Goal: Use online tool/utility: Utilize a website feature to perform a specific function

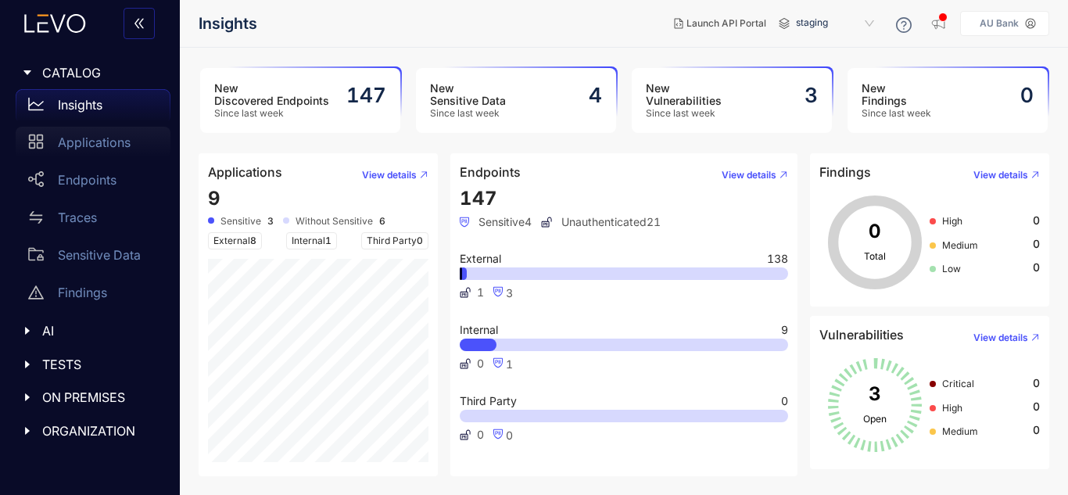
click at [111, 137] on p "Applications" at bounding box center [94, 142] width 73 height 14
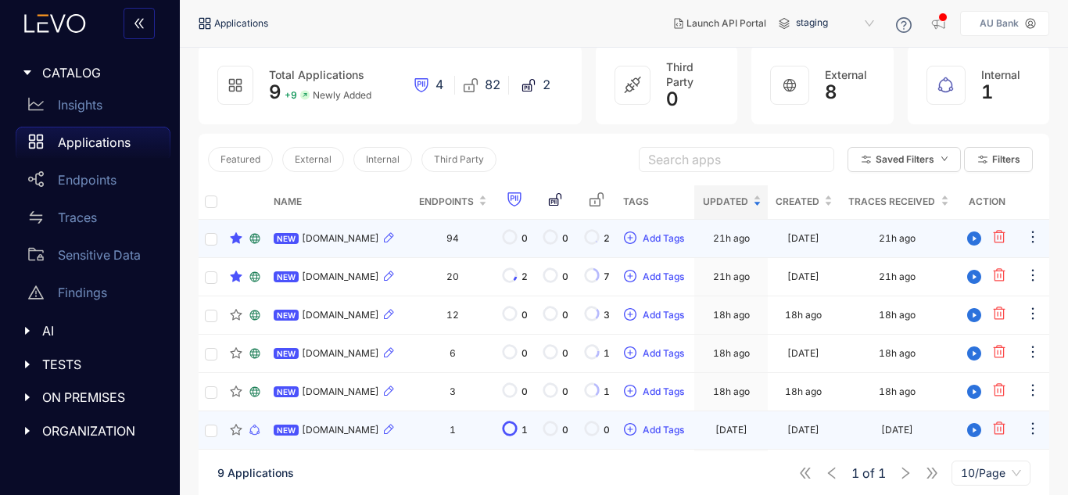
scroll to position [235, 0]
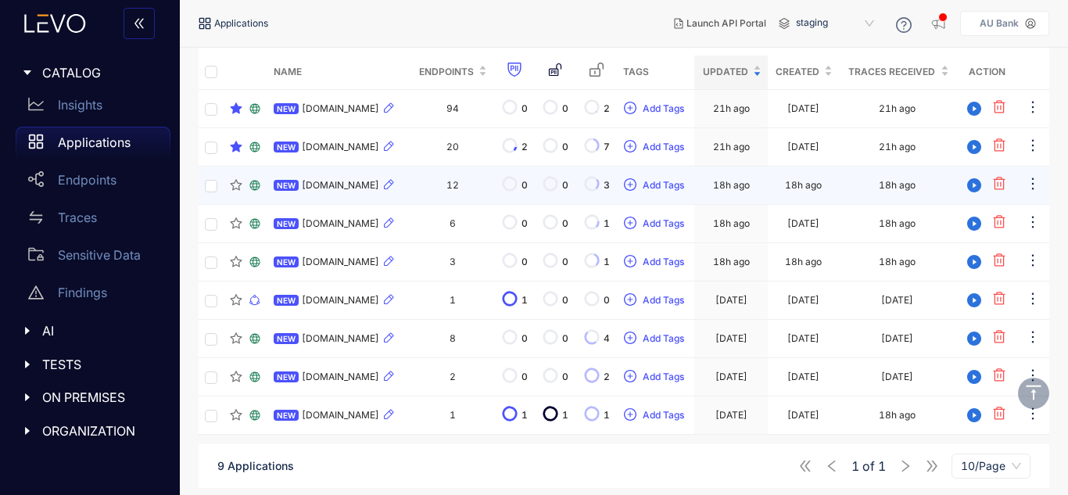
click at [364, 191] on span "[DOMAIN_NAME]" at bounding box center [340, 185] width 77 height 11
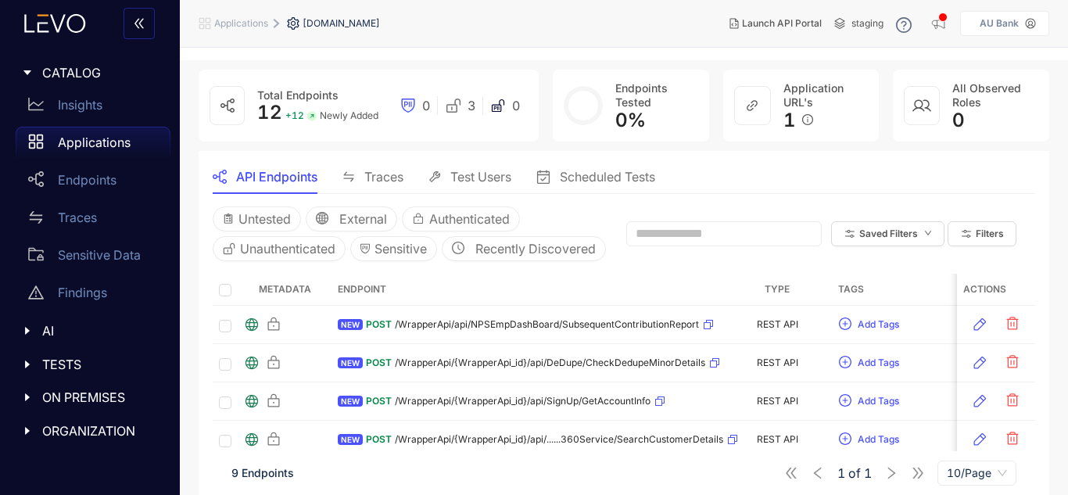
scroll to position [78, 0]
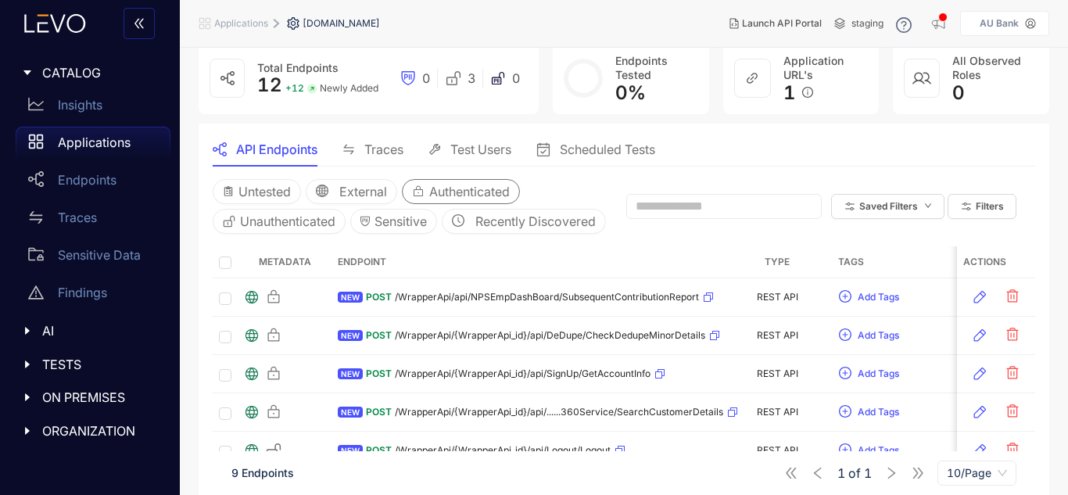
click at [451, 198] on span "Authenticated" at bounding box center [469, 191] width 81 height 14
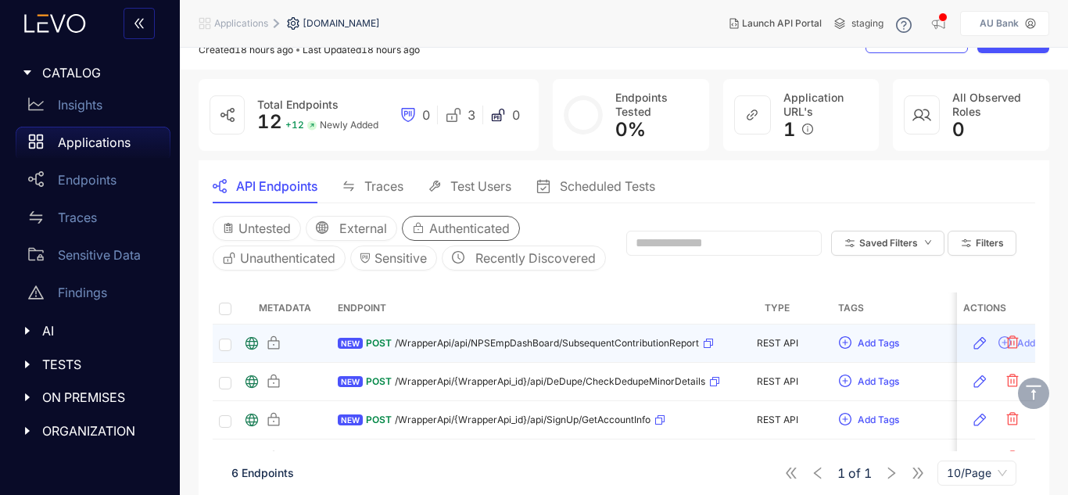
scroll to position [41, 0]
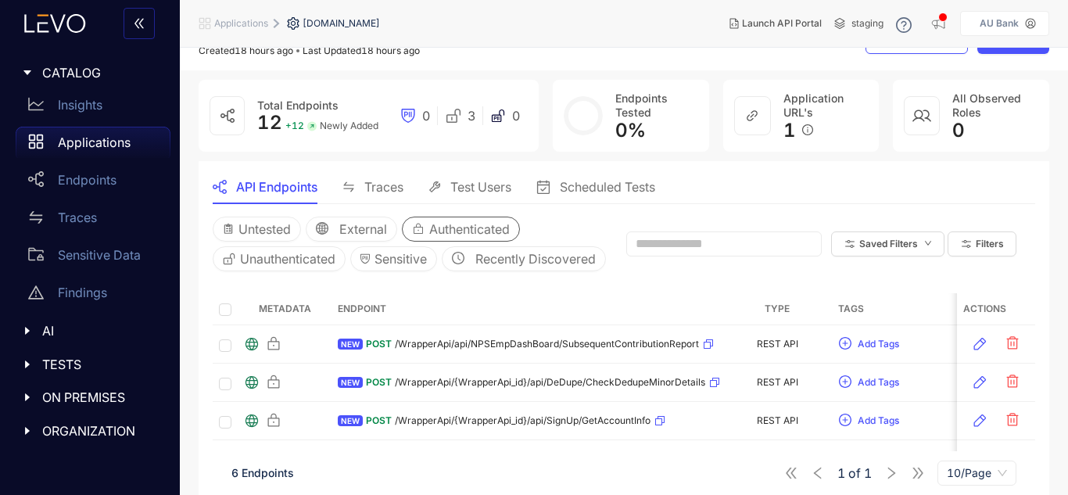
click at [447, 230] on span "Authenticated" at bounding box center [469, 229] width 81 height 14
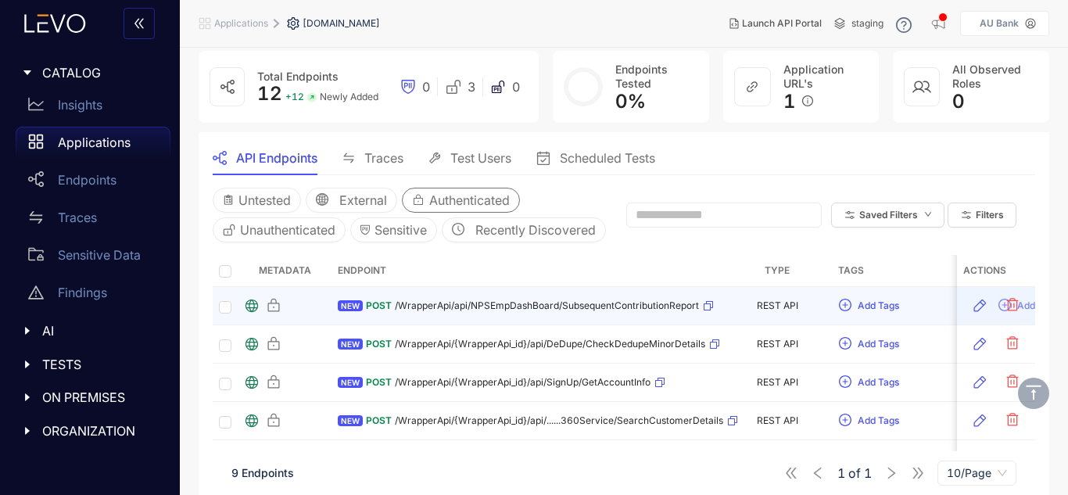
scroll to position [0, 0]
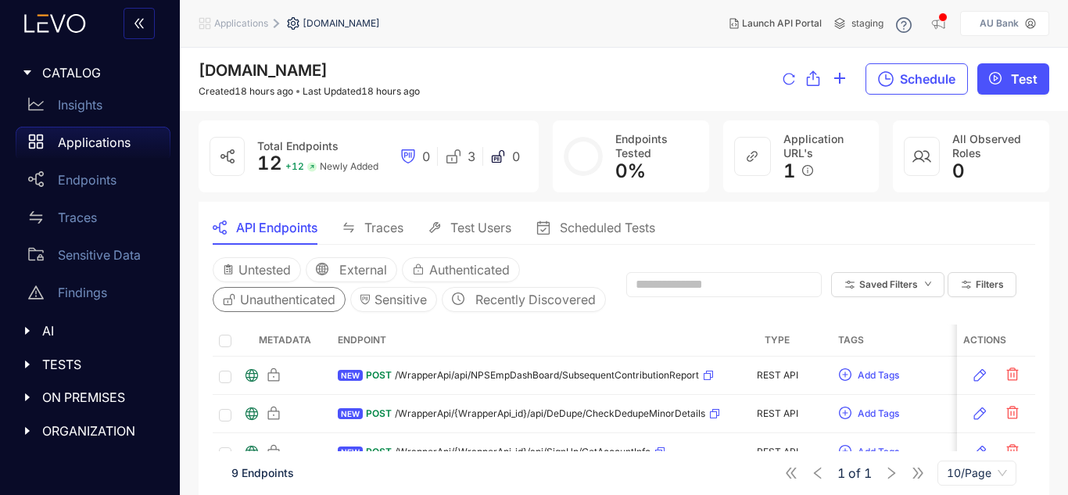
click at [288, 300] on span "Unauthenticated" at bounding box center [287, 299] width 95 height 14
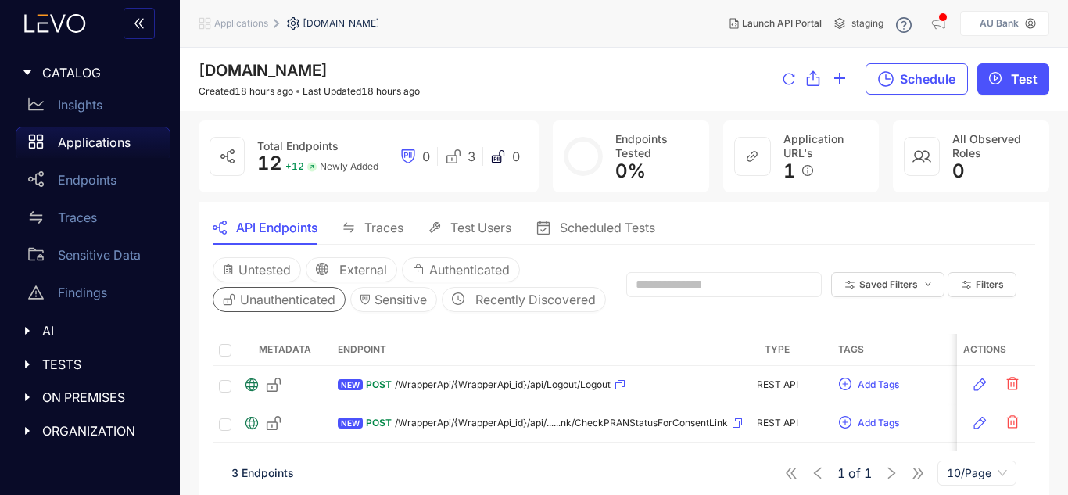
scroll to position [82, 0]
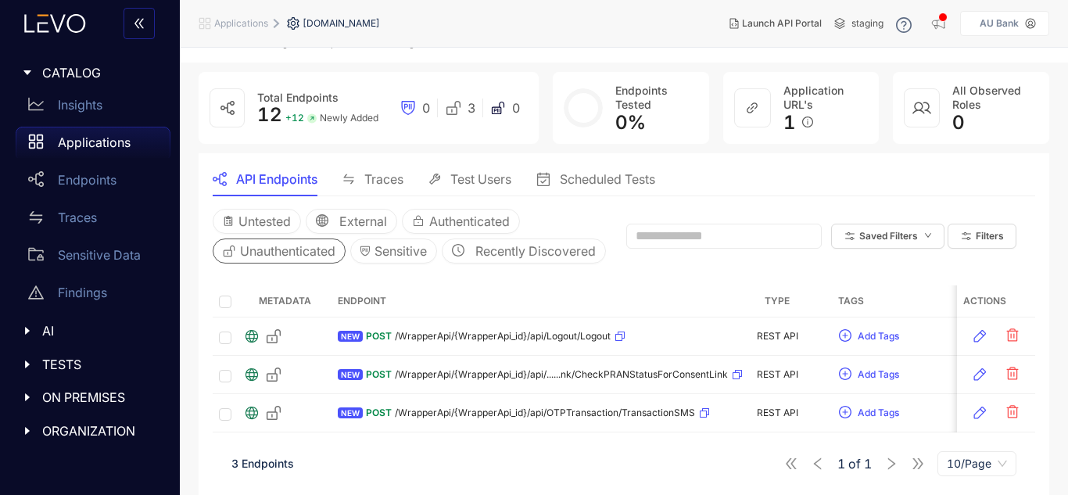
drag, startPoint x: 310, startPoint y: 217, endPoint x: 373, endPoint y: 221, distance: 63.4
click at [309, 244] on span "Unauthenticated" at bounding box center [287, 251] width 95 height 14
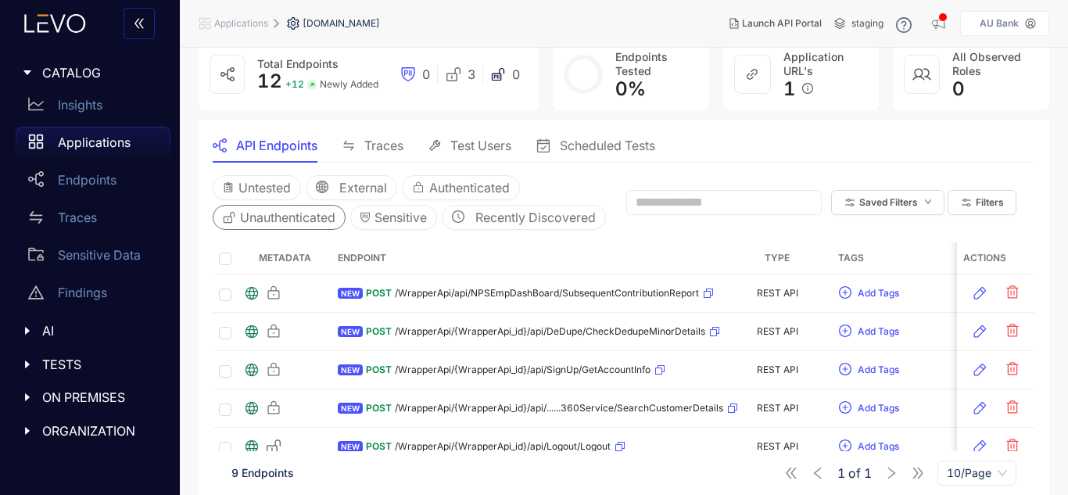
scroll to position [4, 0]
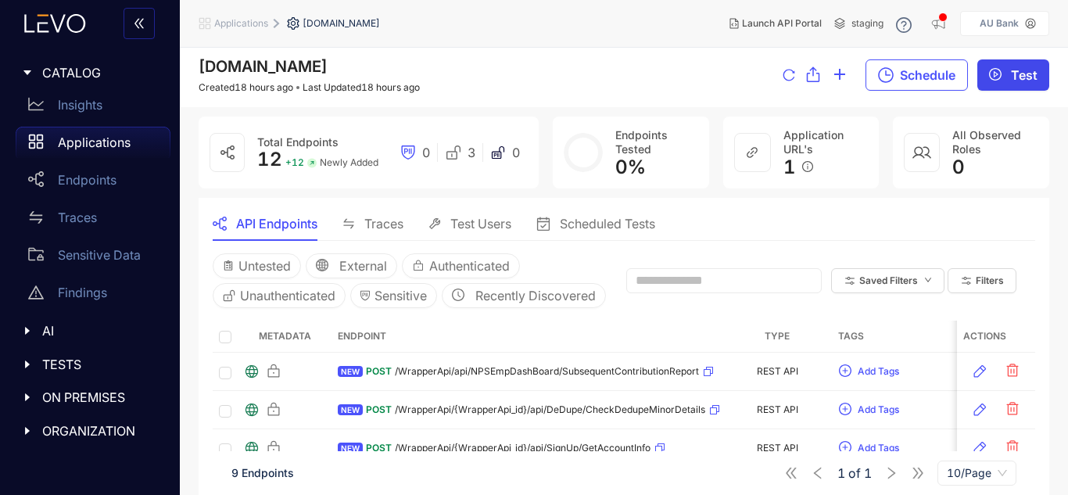
click at [1021, 81] on span "Test" at bounding box center [1024, 75] width 27 height 14
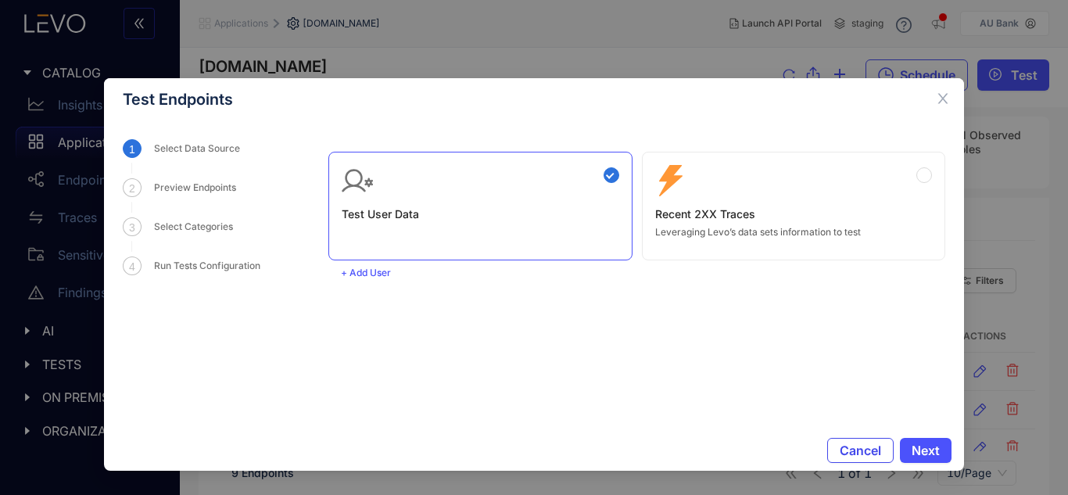
click at [854, 447] on span "Cancel" at bounding box center [860, 450] width 41 height 14
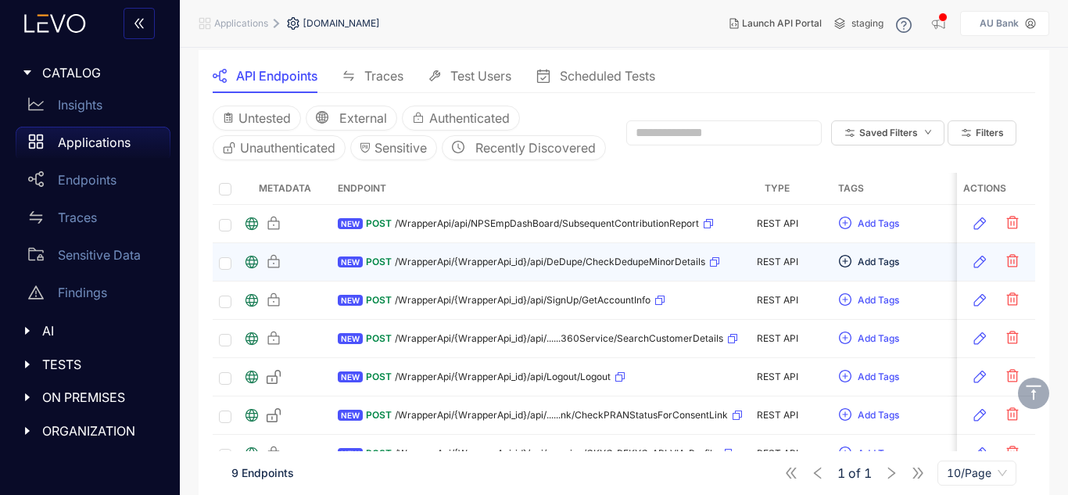
scroll to position [156, 0]
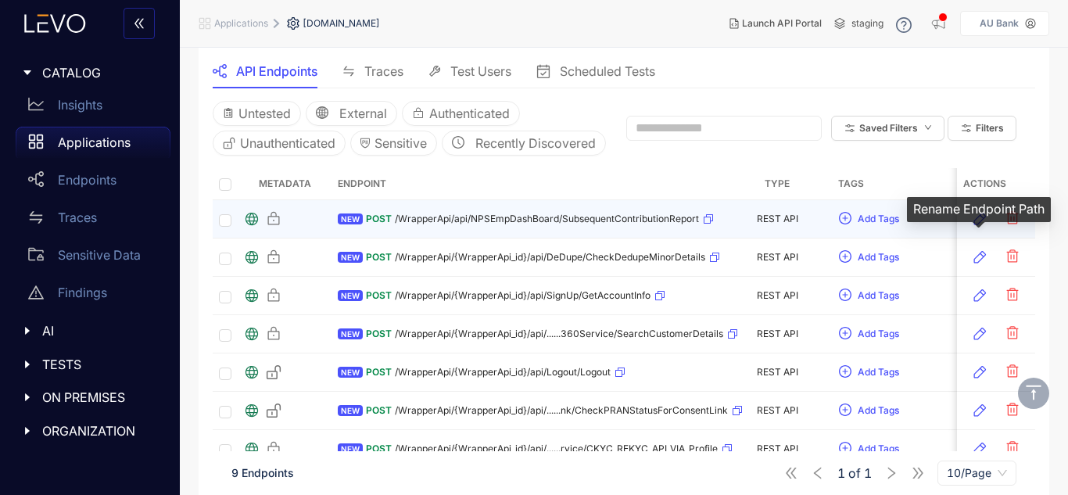
click at [973, 227] on icon "button" at bounding box center [980, 219] width 16 height 16
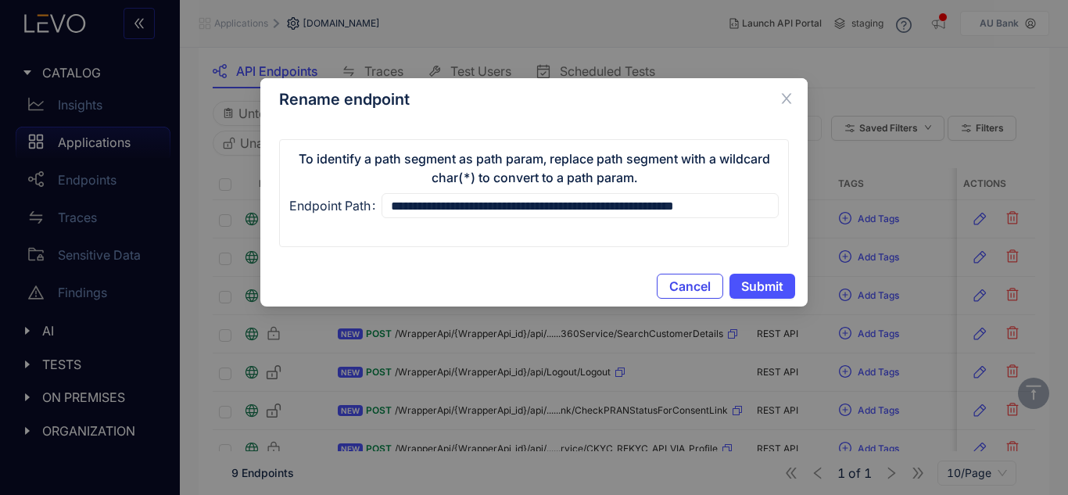
click at [700, 279] on span "Cancel" at bounding box center [689, 286] width 41 height 14
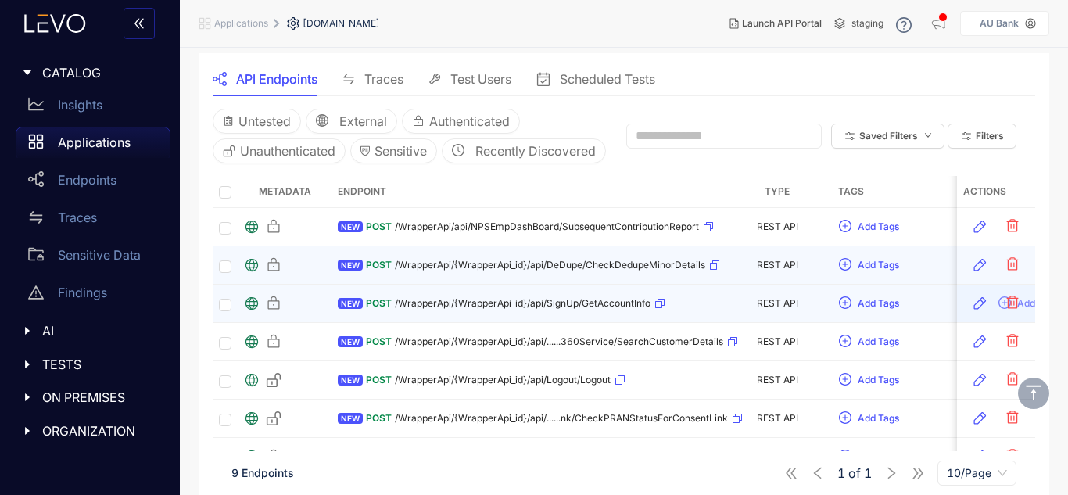
scroll to position [0, 0]
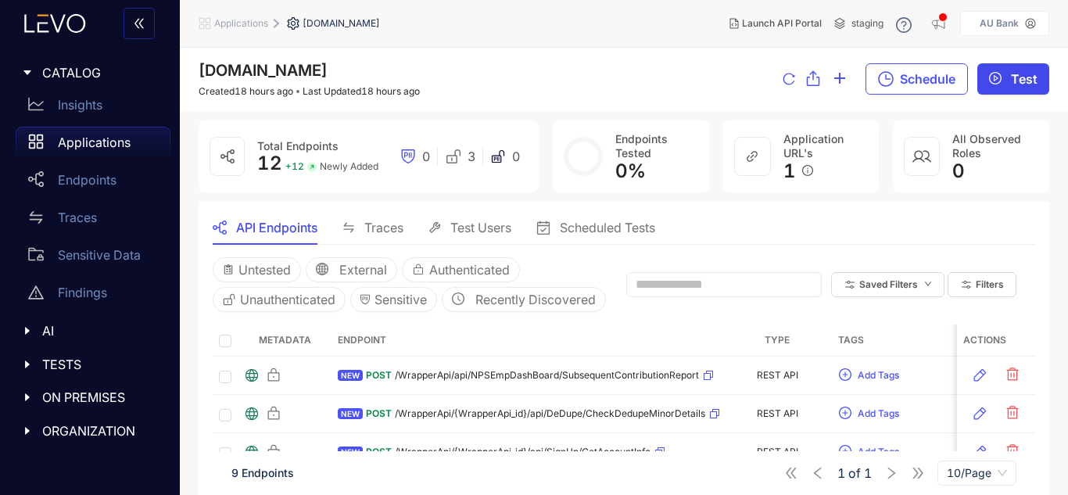
click at [1011, 83] on button "Test" at bounding box center [1013, 78] width 72 height 31
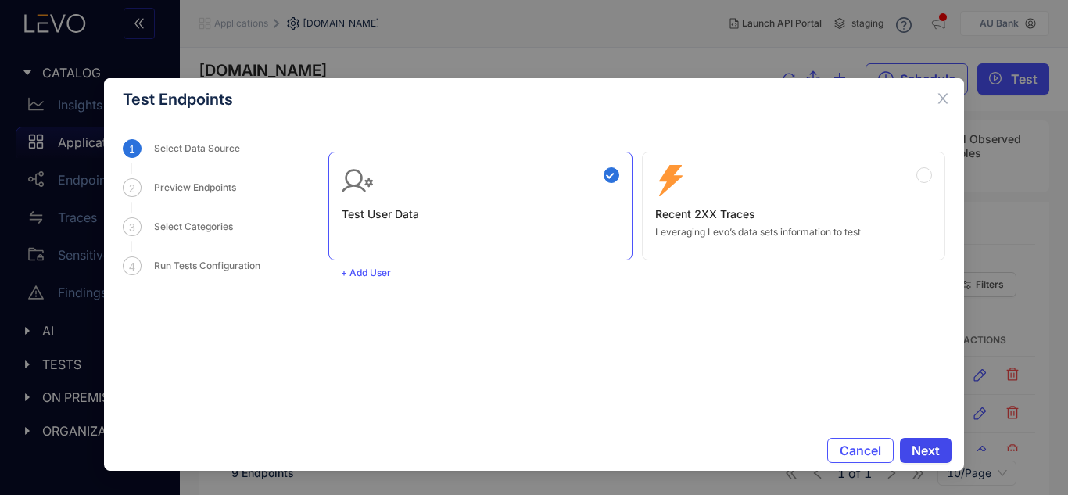
click at [934, 446] on span "Next" at bounding box center [926, 450] width 28 height 14
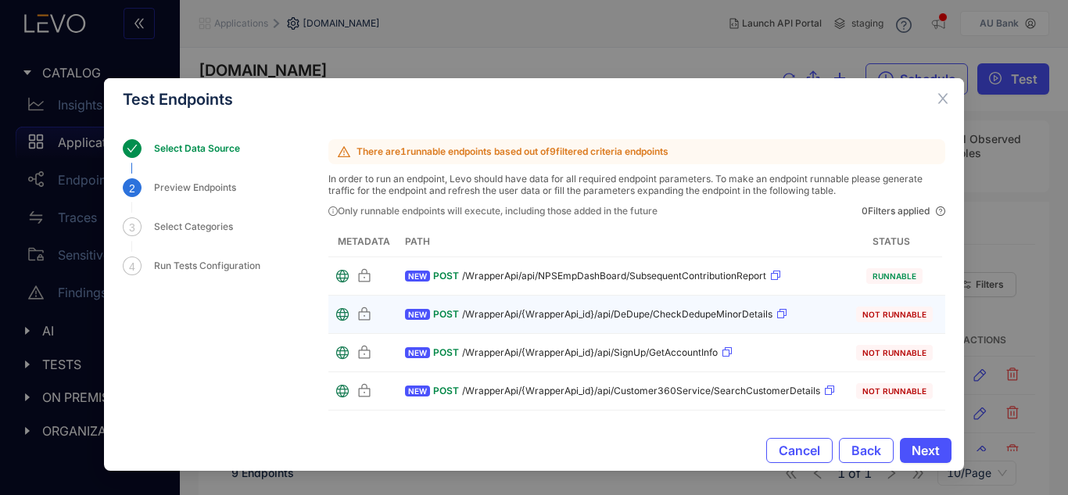
click at [885, 319] on span "Not Runnable" at bounding box center [894, 314] width 77 height 16
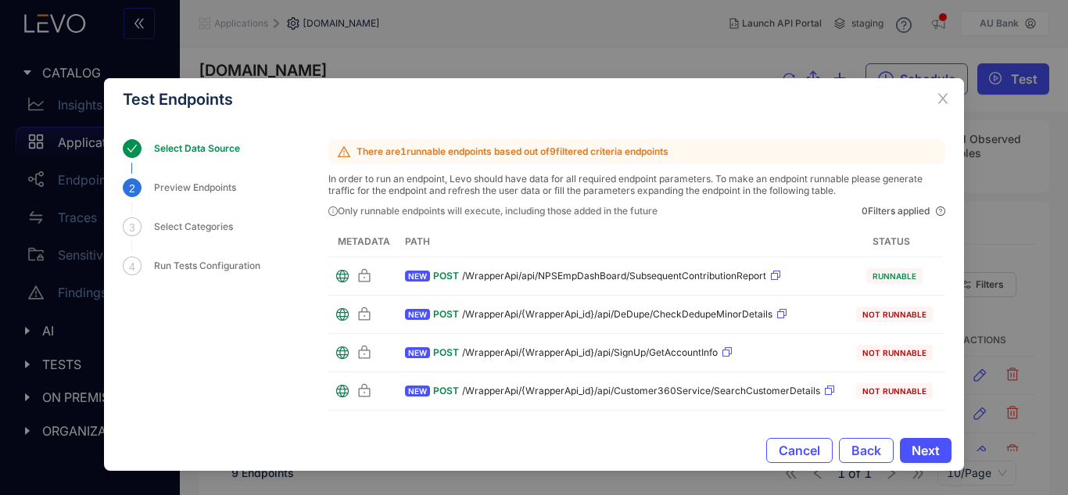
click at [187, 152] on div "Select Data Source" at bounding box center [201, 148] width 95 height 19
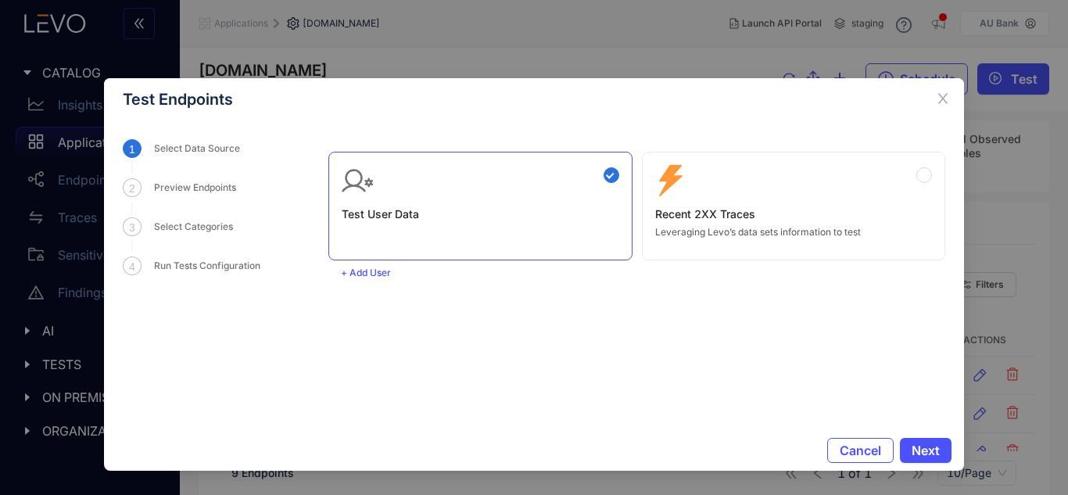
click at [789, 223] on div "Zero Config Recent 2XX Traces Leveraging Levo’s data sets information to test" at bounding box center [794, 201] width 278 height 73
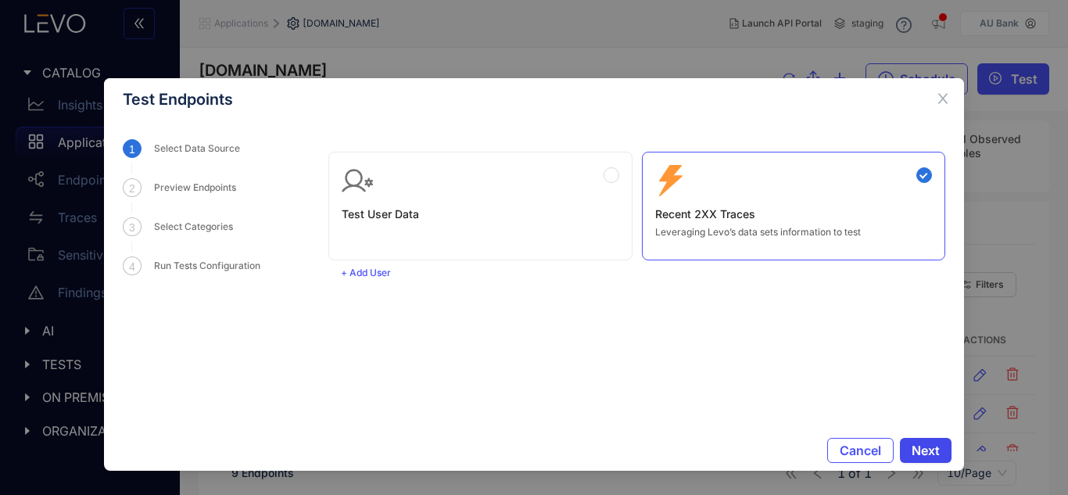
click at [923, 443] on span "Next" at bounding box center [926, 450] width 28 height 14
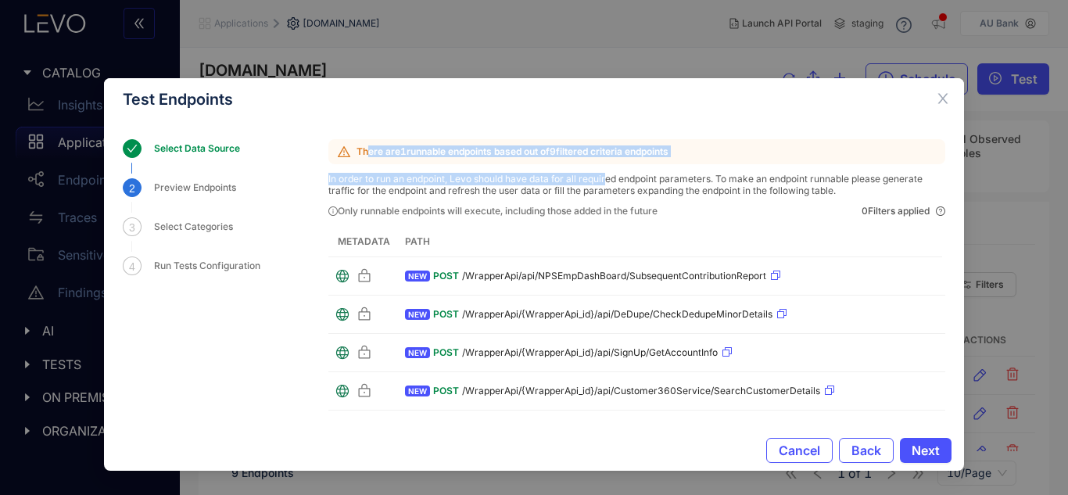
drag, startPoint x: 515, startPoint y: 170, endPoint x: 605, endPoint y: 177, distance: 90.2
click at [605, 177] on div "There are 1 runnable endpoints based out of 9 filtered criteria endpoints In or…" at bounding box center [636, 352] width 617 height 426
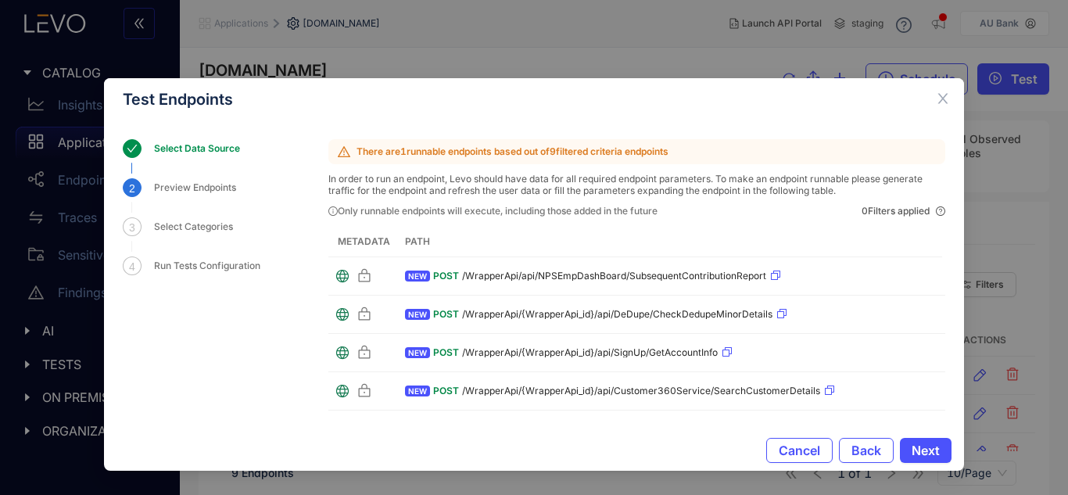
click at [614, 227] on th "Path" at bounding box center [670, 242] width 543 height 30
click at [922, 449] on span "Next" at bounding box center [926, 450] width 28 height 14
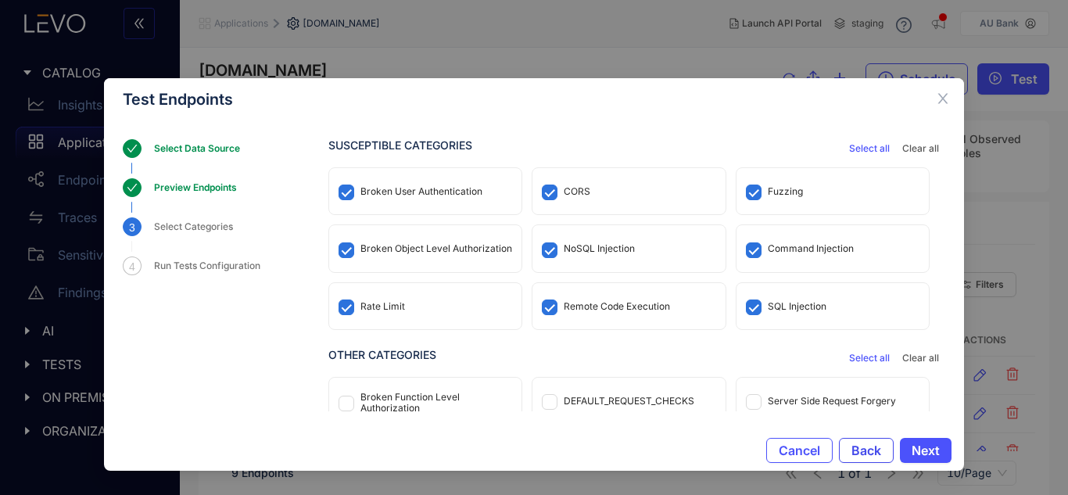
click at [869, 453] on span "Back" at bounding box center [866, 450] width 30 height 14
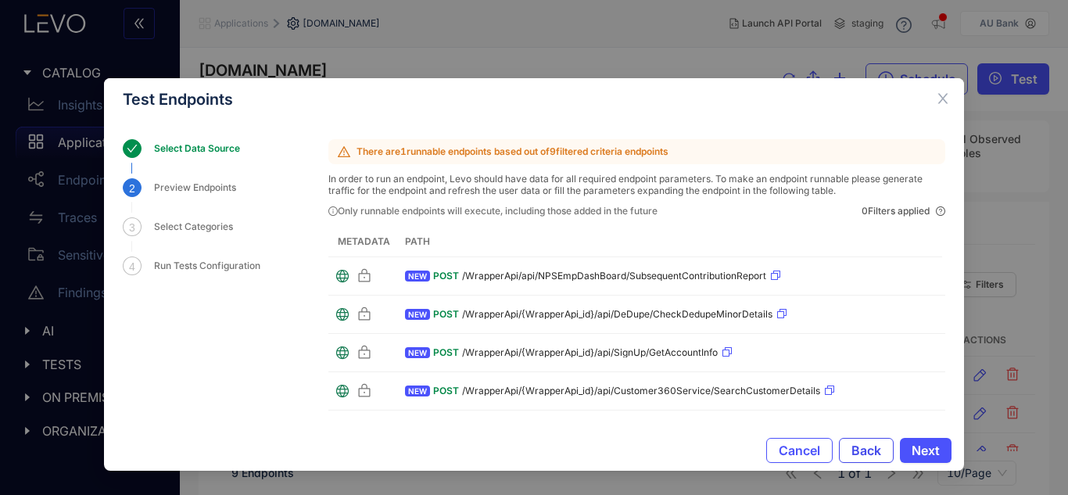
click at [869, 453] on span "Back" at bounding box center [866, 450] width 30 height 14
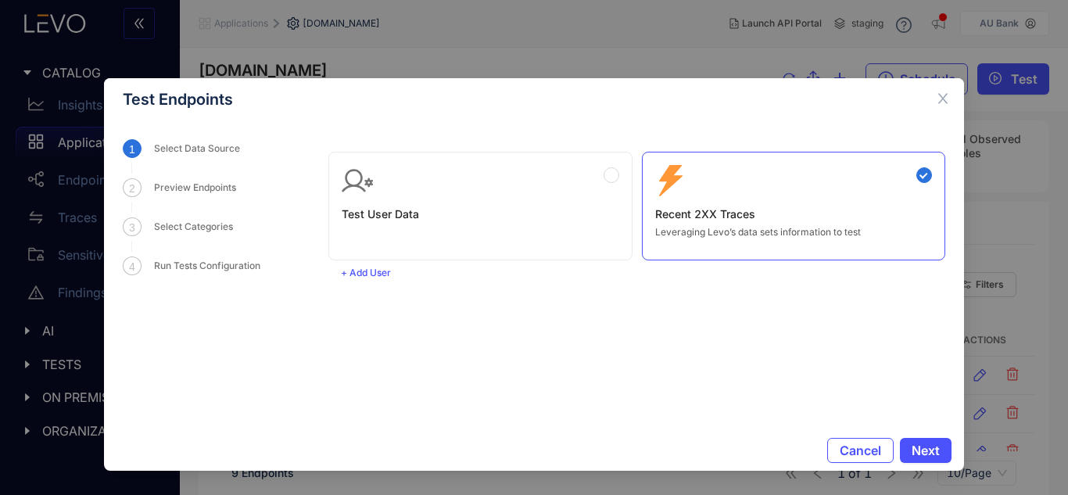
drag, startPoint x: 485, startPoint y: 183, endPoint x: 533, endPoint y: 201, distance: 51.0
click at [488, 184] on div "Test User Data" at bounding box center [481, 193] width 278 height 56
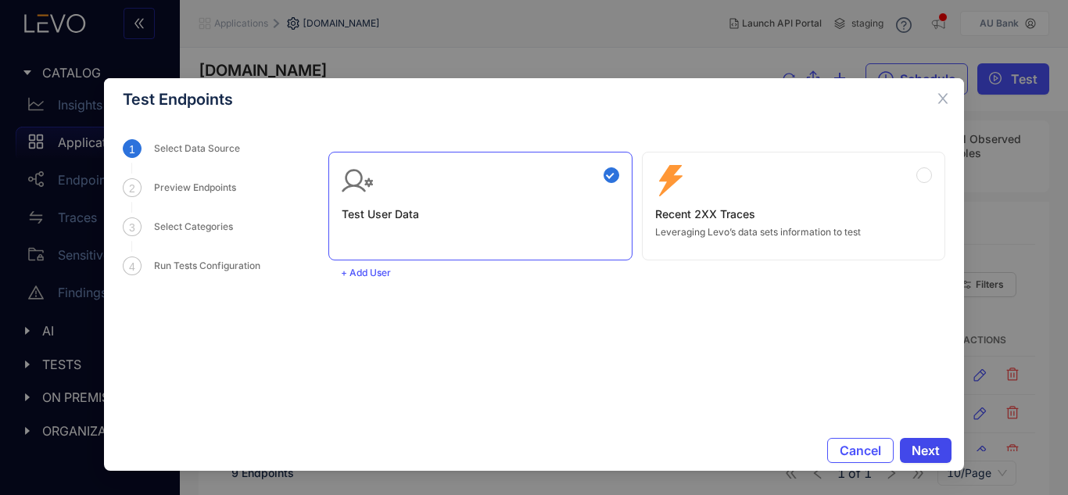
click at [928, 447] on span "Next" at bounding box center [926, 450] width 28 height 14
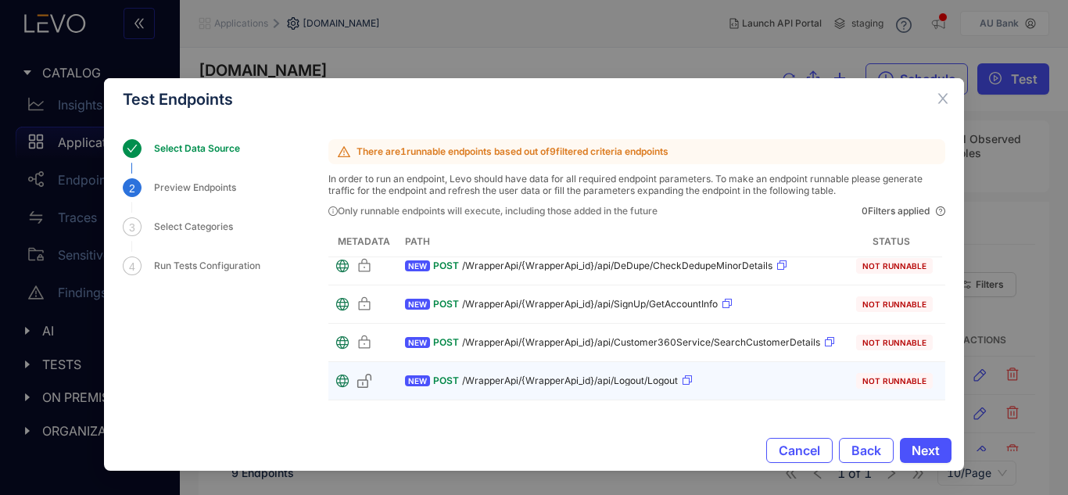
scroll to position [87, 0]
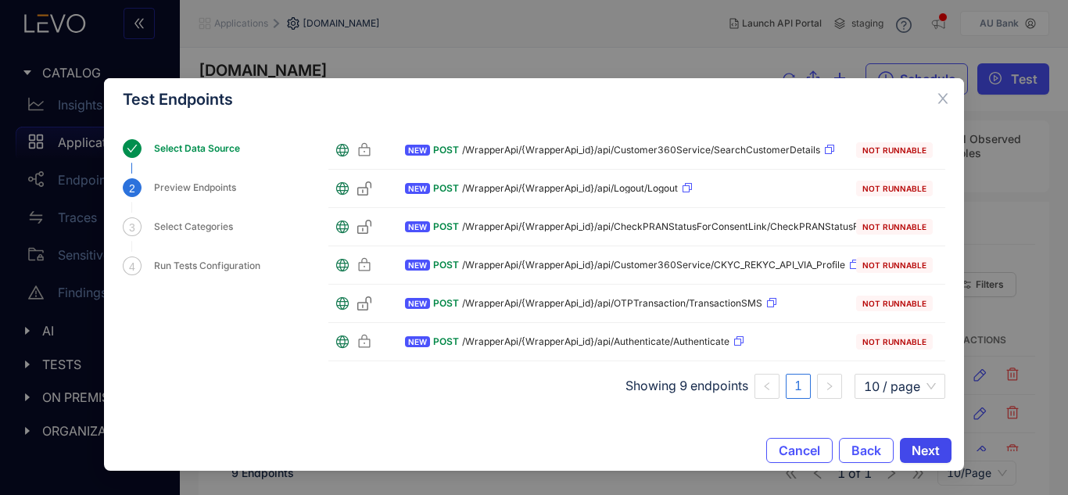
click at [923, 439] on button "Next" at bounding box center [926, 450] width 52 height 25
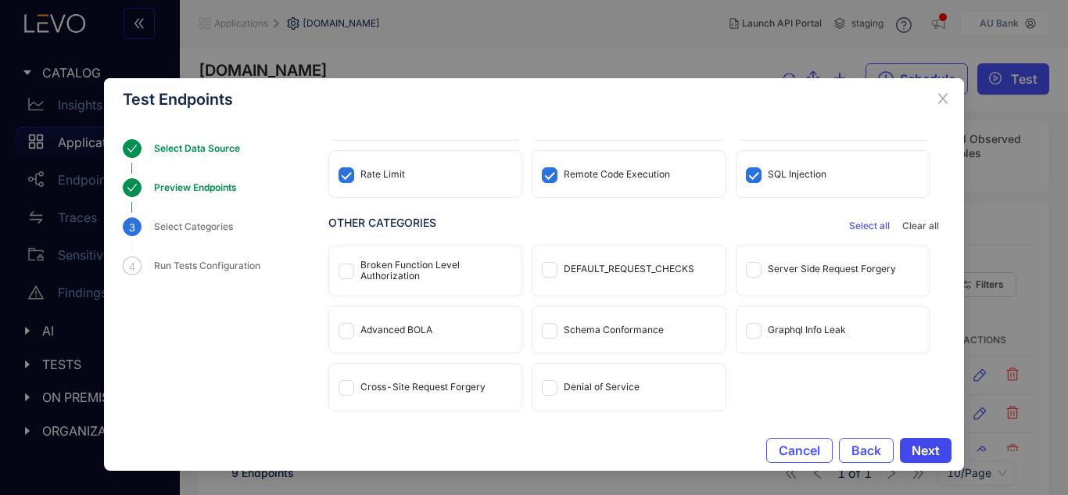
click at [929, 439] on button "Next" at bounding box center [926, 450] width 52 height 25
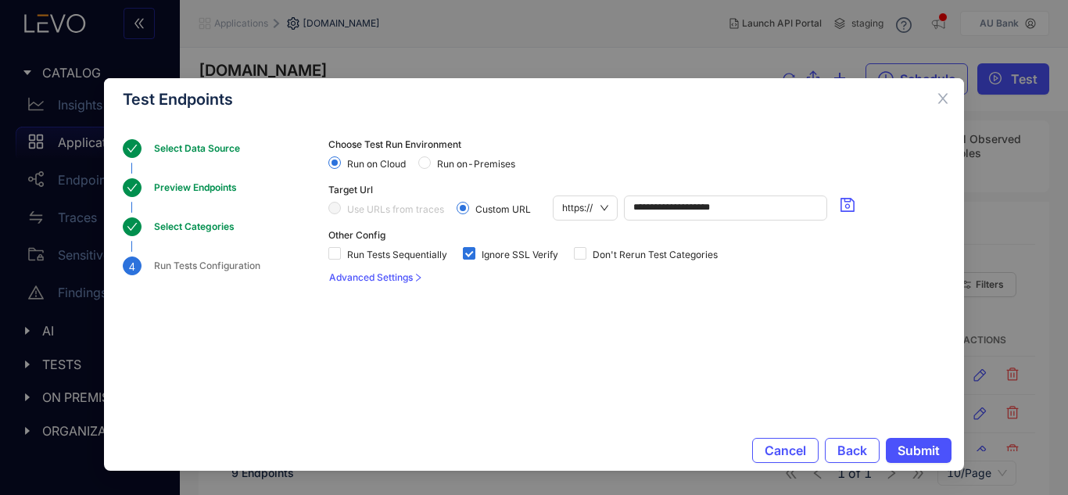
click at [432, 167] on span "Run on-Premises" at bounding box center [476, 164] width 91 height 11
click at [934, 442] on button "Submit" at bounding box center [919, 450] width 66 height 25
click at [921, 457] on span "Submit" at bounding box center [918, 450] width 42 height 14
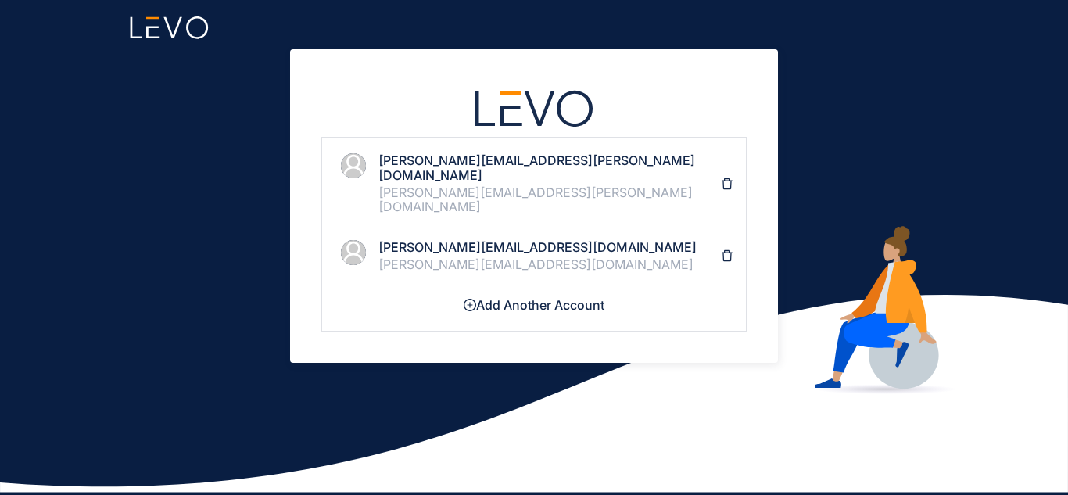
click at [503, 257] on div "[PERSON_NAME][EMAIL_ADDRESS][DOMAIN_NAME]" at bounding box center [549, 264] width 342 height 14
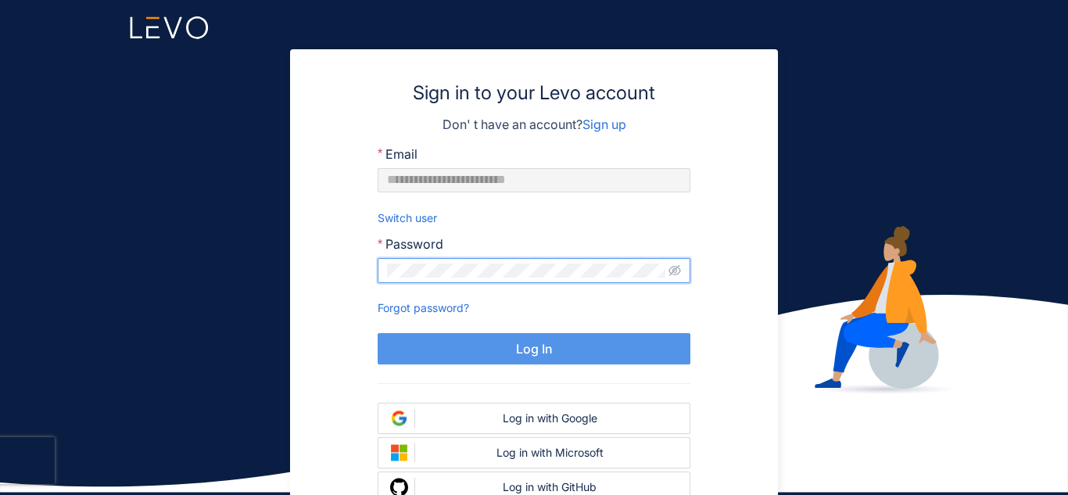
click at [551, 344] on button "Log In" at bounding box center [534, 348] width 313 height 31
